Goal: Subscribe to service/newsletter

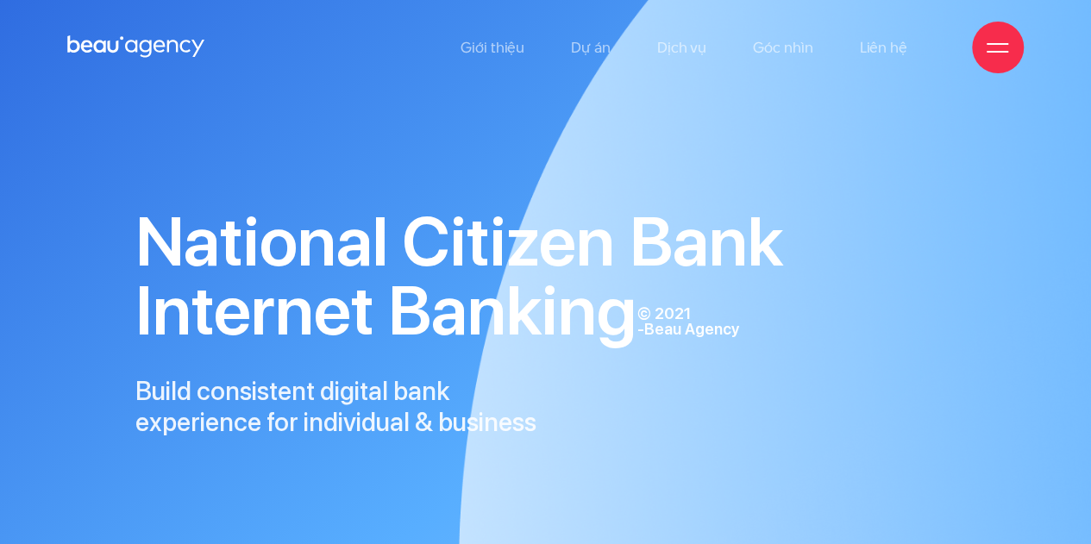
click at [152, 51] on icon at bounding box center [136, 47] width 138 height 27
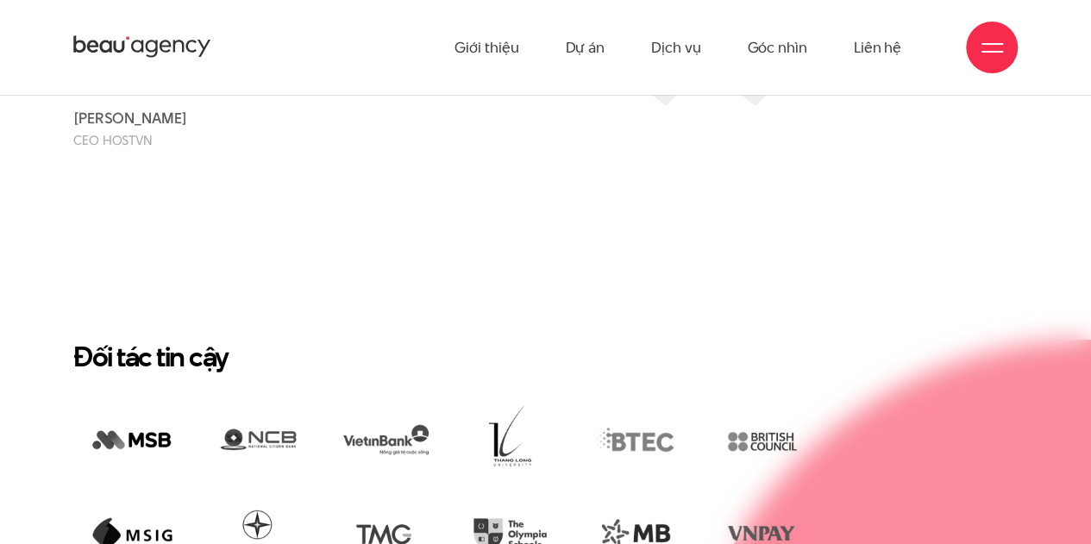
scroll to position [2674, 0]
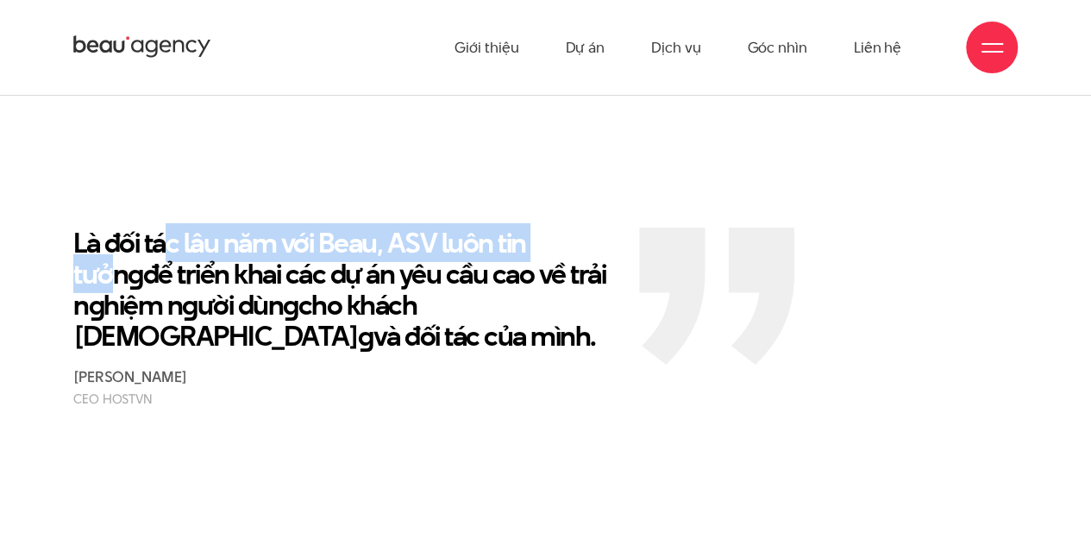
drag, startPoint x: 359, startPoint y: 179, endPoint x: 143, endPoint y: 179, distance: 215.6
click at [149, 228] on p "Là đối tác lâu năm với Beau, ASV luôn tin tưởn g để triển khai các dự án yêu cầ…" at bounding box center [343, 290] width 540 height 124
click at [737, 228] on img at bounding box center [716, 296] width 155 height 136
click at [770, 234] on img at bounding box center [716, 296] width 155 height 136
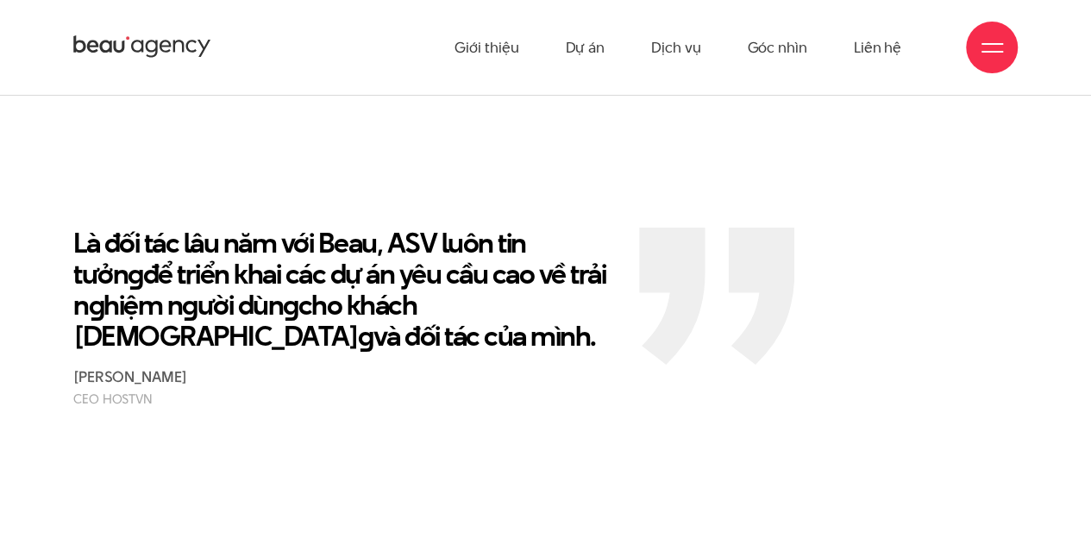
click at [412, 228] on p "Là đối tác lâu năm với Beau, ASV luôn tin tưởn g để triển khai các dự án yêu cầ…" at bounding box center [343, 290] width 540 height 124
click at [983, 356] on section "Là đối tác lâu năm với Beau, ASV luôn tin tưởn g để triển khai các dự án yêu cầ…" at bounding box center [545, 317] width 1091 height 353
click at [416, 236] on p "Là đối tác lâu năm với Beau, ASV luôn tin tưởn g để triển khai các dự án yêu cầ…" at bounding box center [343, 290] width 540 height 124
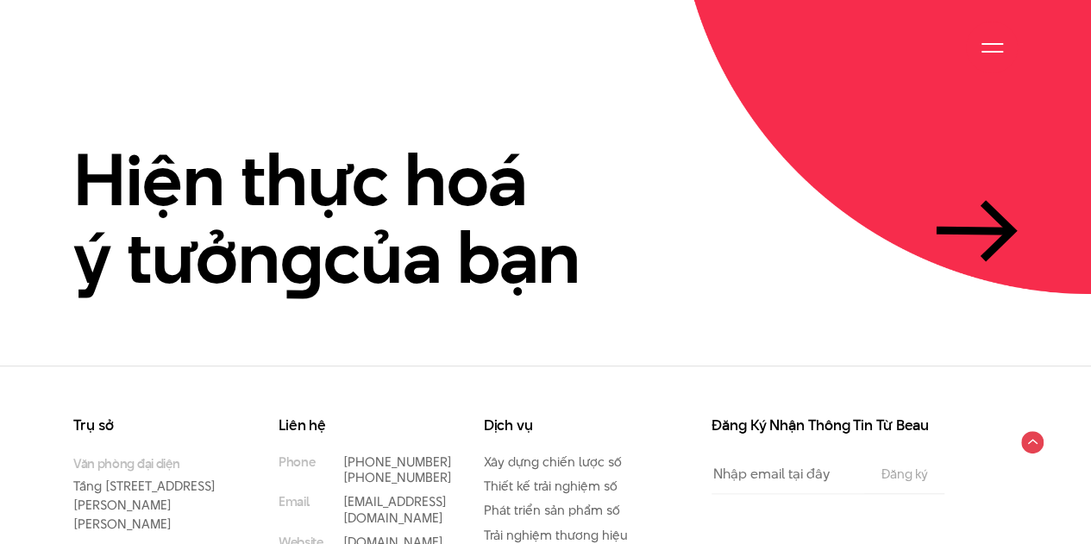
scroll to position [3807, 0]
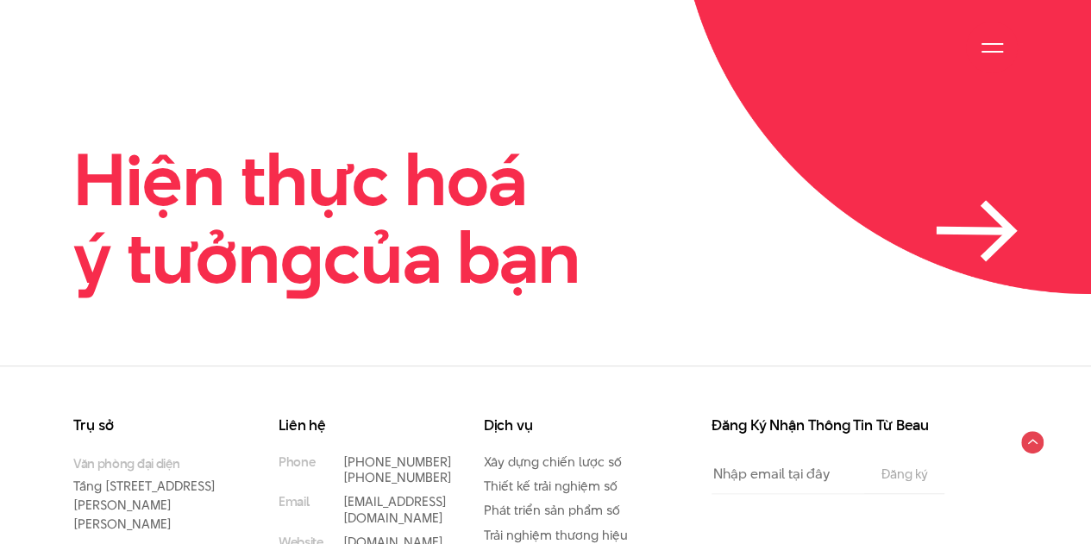
click at [979, 200] on icon at bounding box center [977, 230] width 82 height 61
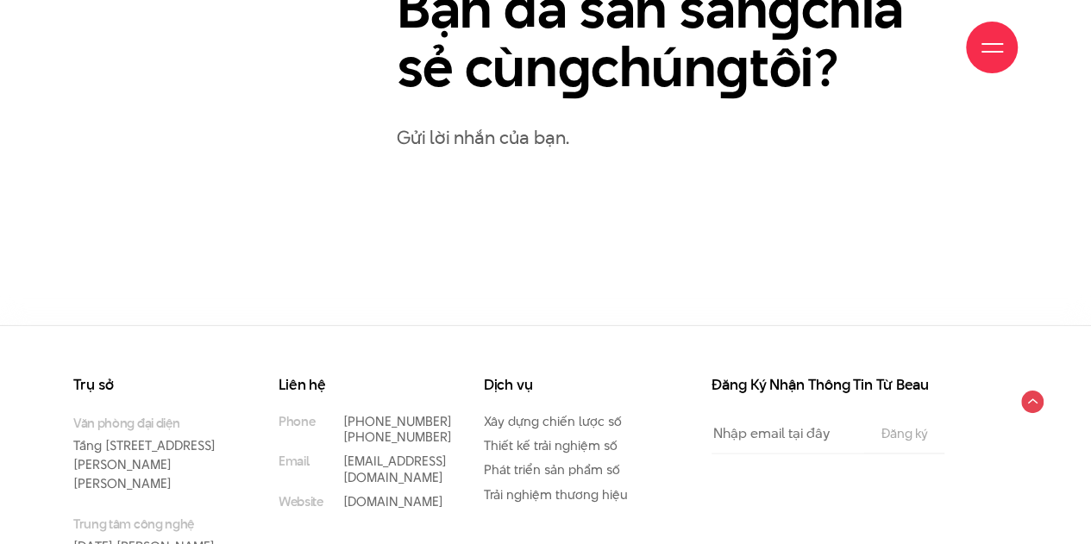
scroll to position [995, 0]
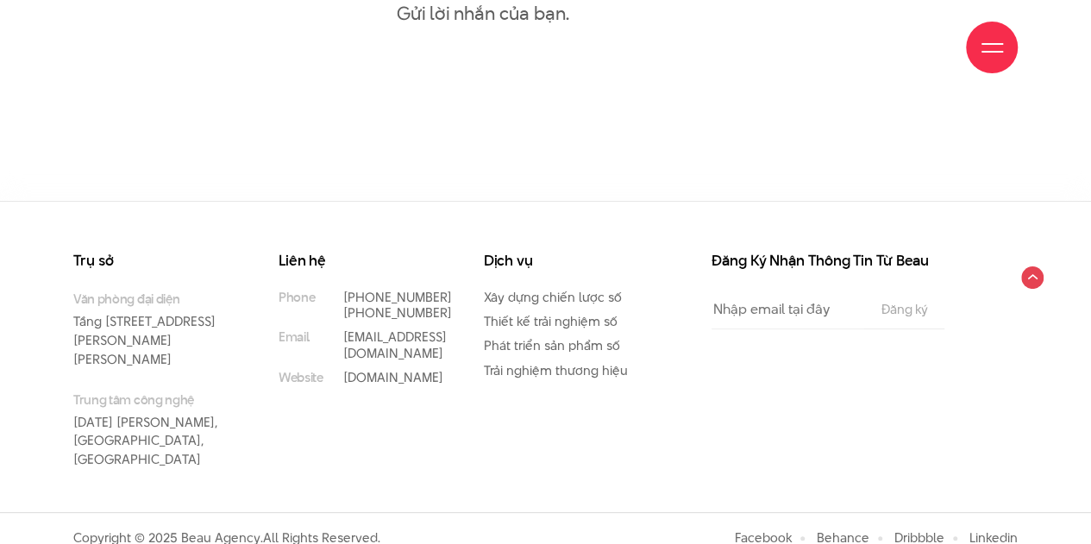
scroll to position [1118, 0]
click at [739, 316] on input "Email" at bounding box center [788, 309] width 153 height 39
type input "d"
type input "đ"
type input "ddd"
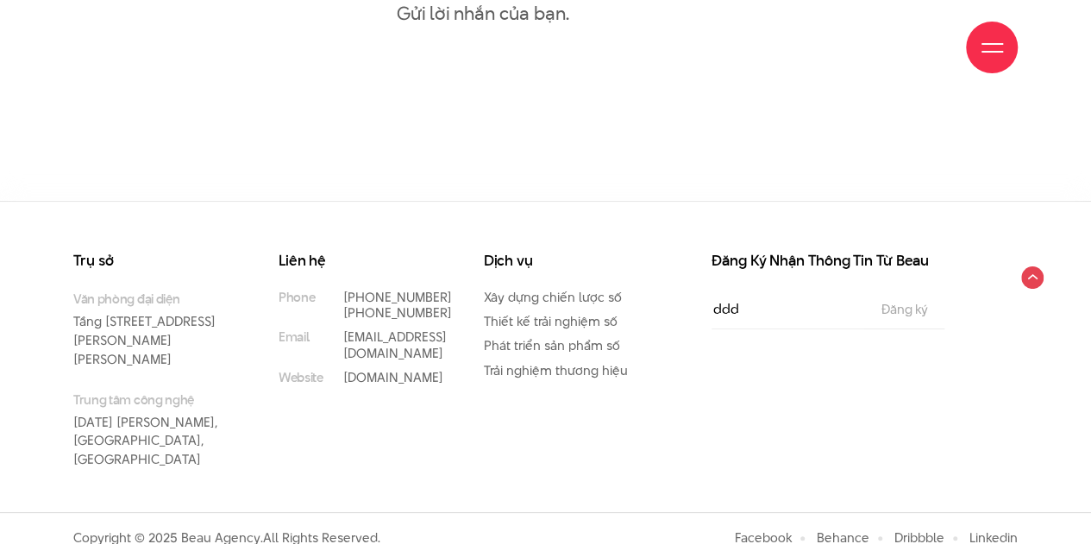
click at [764, 308] on input "ddd" at bounding box center [788, 309] width 153 height 39
type input "d"
type input "đ"
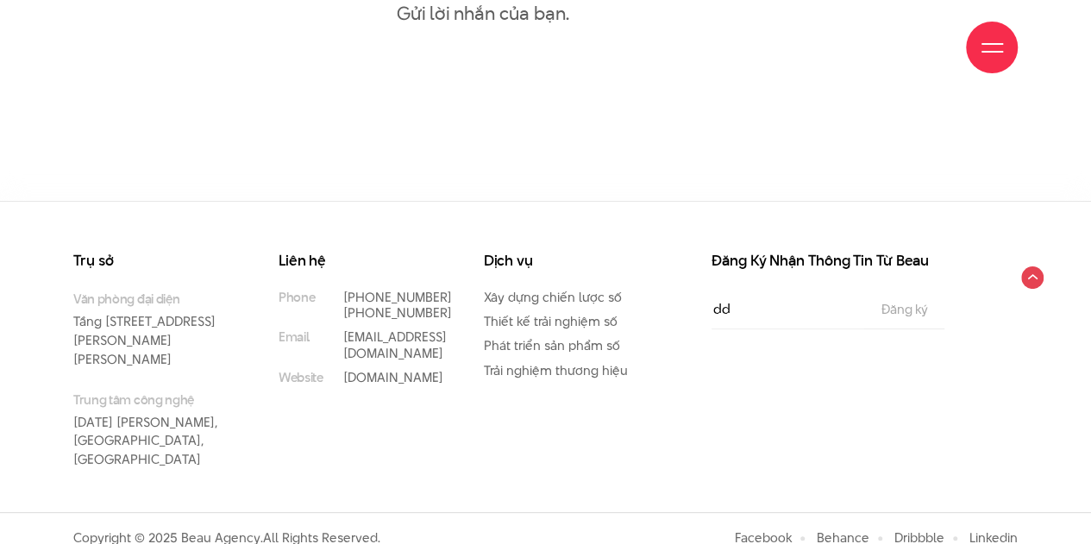
click at [896, 316] on form "Email dd The subscriber's email address. Đăng ký" at bounding box center [828, 310] width 233 height 40
click at [897, 310] on input "Đăng ký" at bounding box center [904, 310] width 56 height 14
click at [776, 311] on input "dd" at bounding box center [788, 309] width 153 height 39
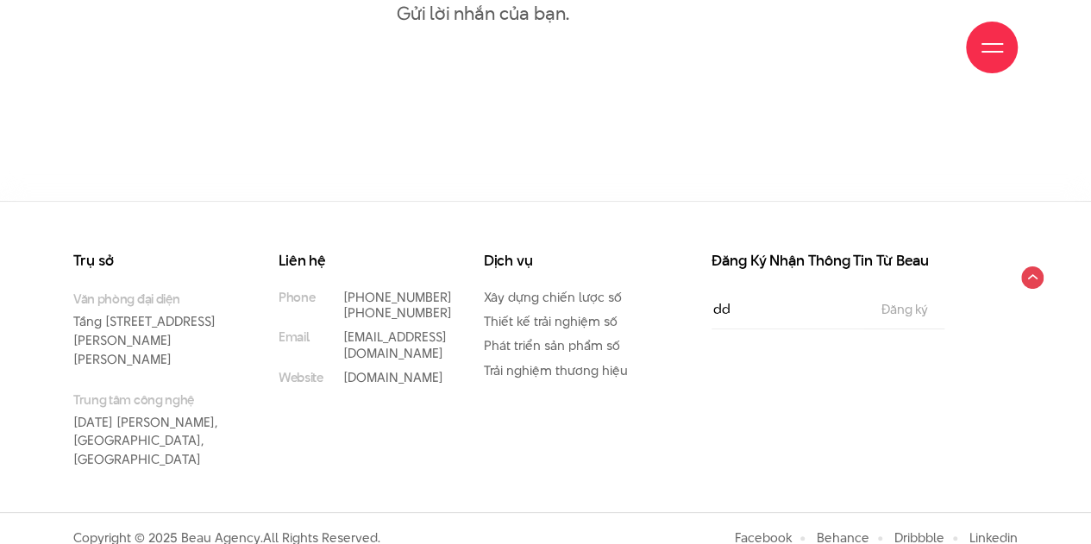
click at [778, 318] on input "dd" at bounding box center [788, 309] width 153 height 39
type input "dd@"
click at [973, 400] on div "Đăng Ký Nhận Thông Tin Từ Beau Email The subscriber's email address. Đăng ký" at bounding box center [829, 383] width 308 height 259
